Goal: Task Accomplishment & Management: Complete application form

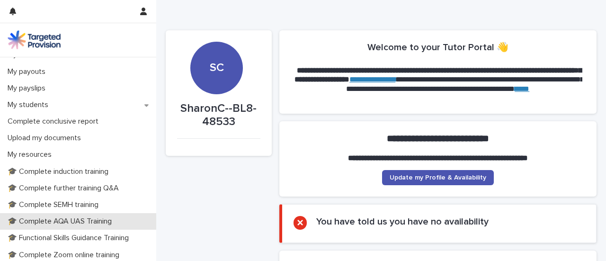
scroll to position [47, 0]
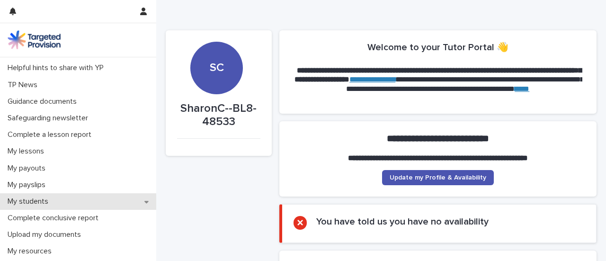
click at [139, 200] on div "My students" at bounding box center [78, 201] width 156 height 17
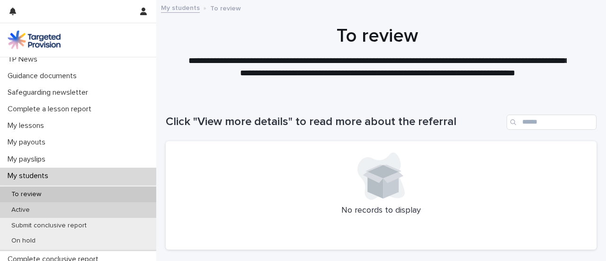
scroll to position [95, 0]
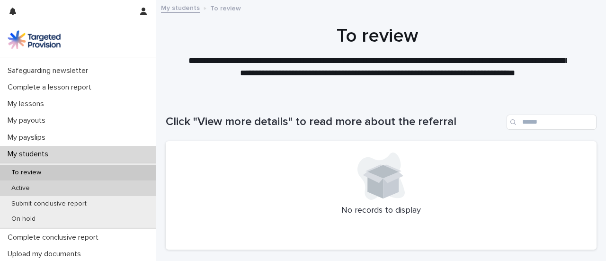
click at [14, 186] on p "Active" at bounding box center [21, 188] width 34 height 8
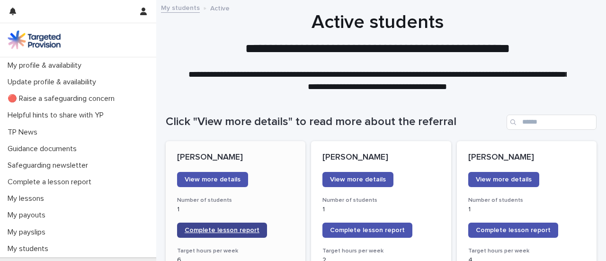
click at [202, 229] on span "Complete lesson report" at bounding box center [222, 230] width 75 height 7
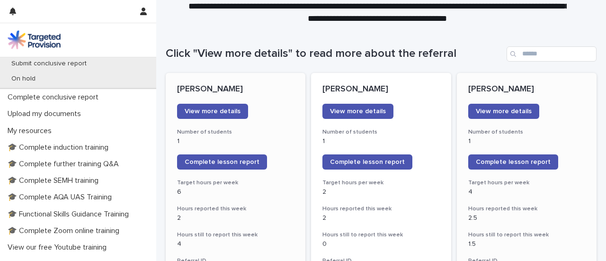
scroll to position [101, 0]
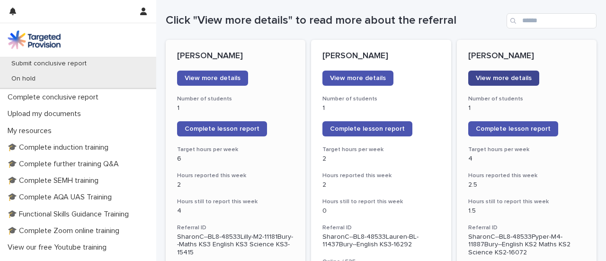
click at [497, 78] on span "View more details" at bounding box center [504, 78] width 56 height 7
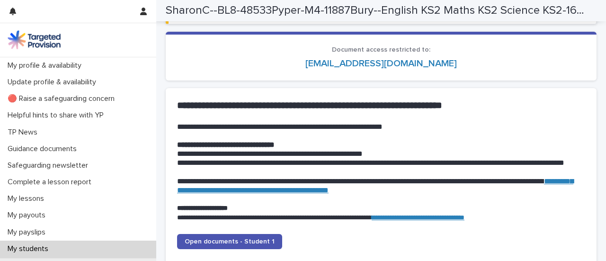
scroll to position [923, 0]
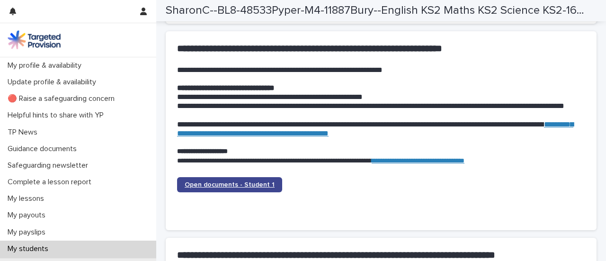
click at [235, 181] on link "Open documents - Student 1" at bounding box center [229, 184] width 105 height 15
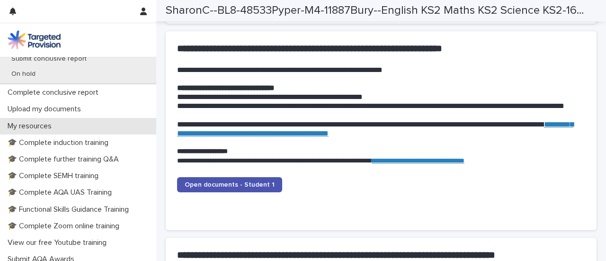
scroll to position [284, 0]
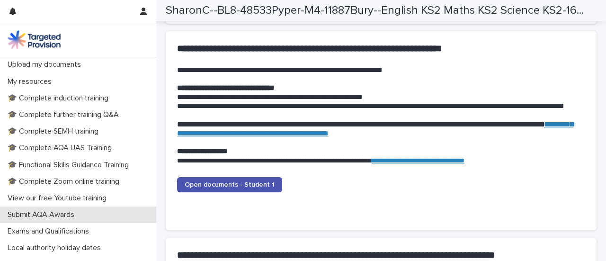
click at [40, 212] on p "Submit AQA Awards" at bounding box center [43, 214] width 78 height 9
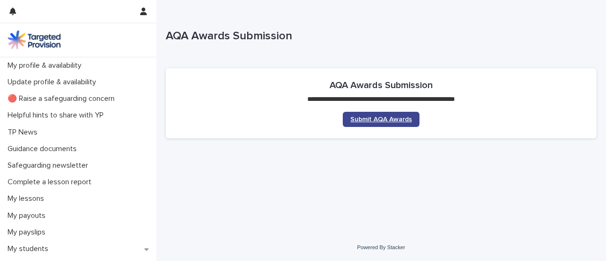
click at [379, 119] on span "Submit AQA Awards" at bounding box center [381, 119] width 62 height 7
